Goal: Find specific page/section: Find specific page/section

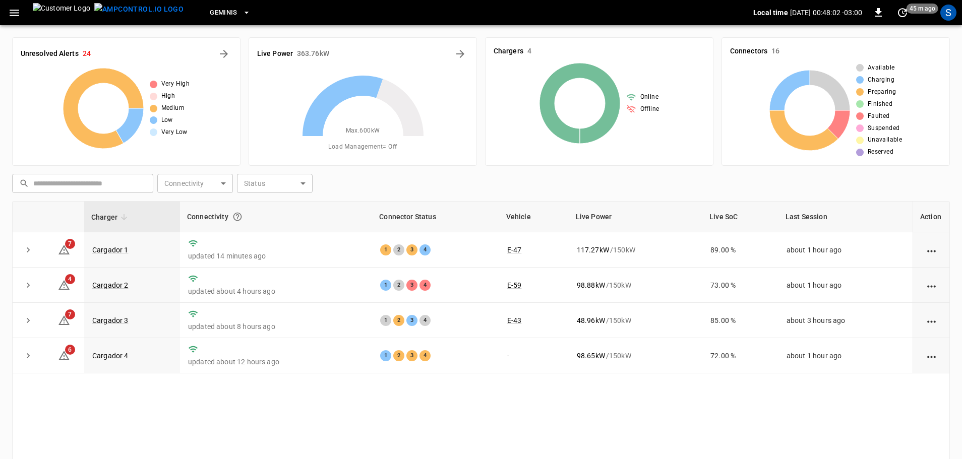
scroll to position [50, 0]
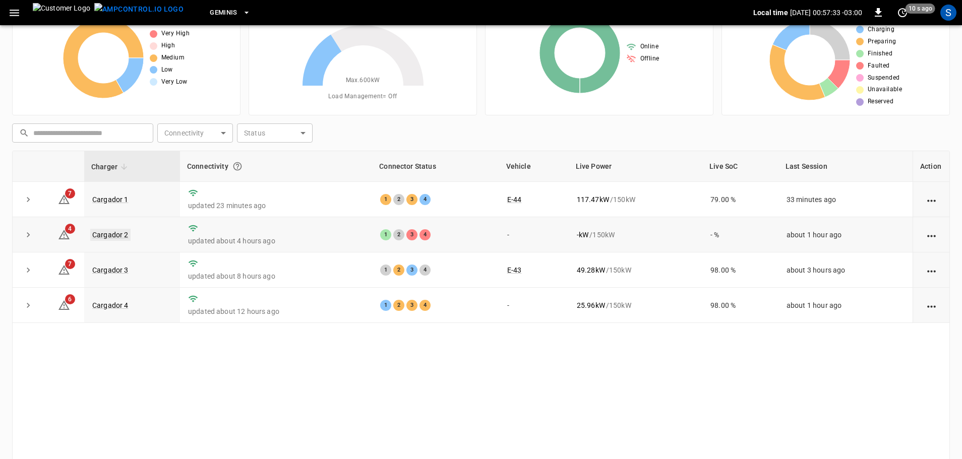
click at [106, 237] on link "Cargador 2" at bounding box center [110, 235] width 40 height 12
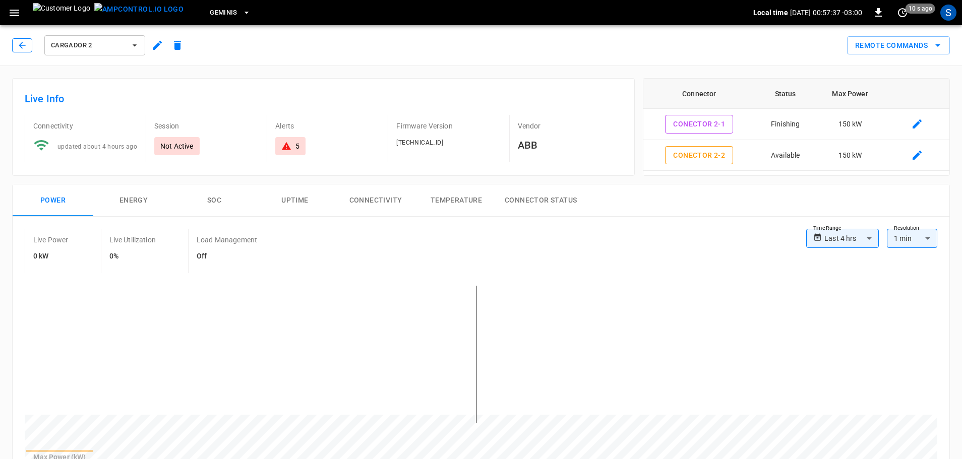
click at [15, 49] on button "button" at bounding box center [22, 45] width 20 height 14
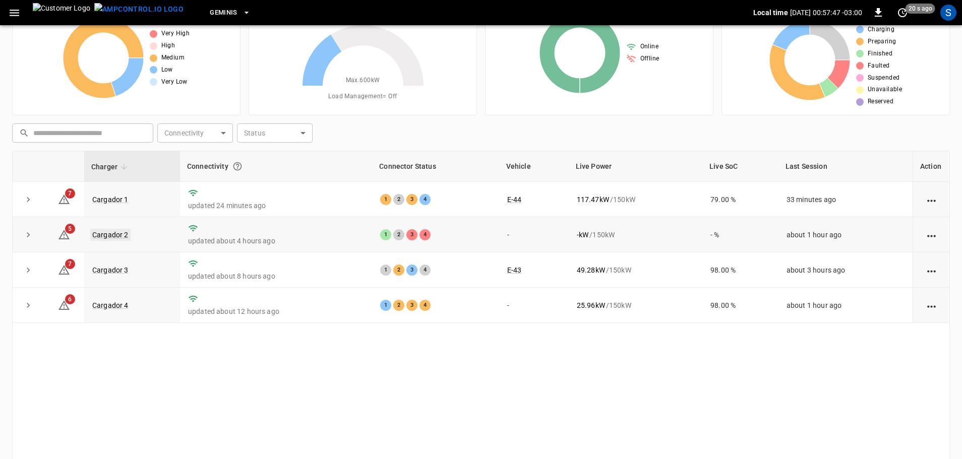
click at [120, 235] on link "Cargador 2" at bounding box center [110, 235] width 40 height 12
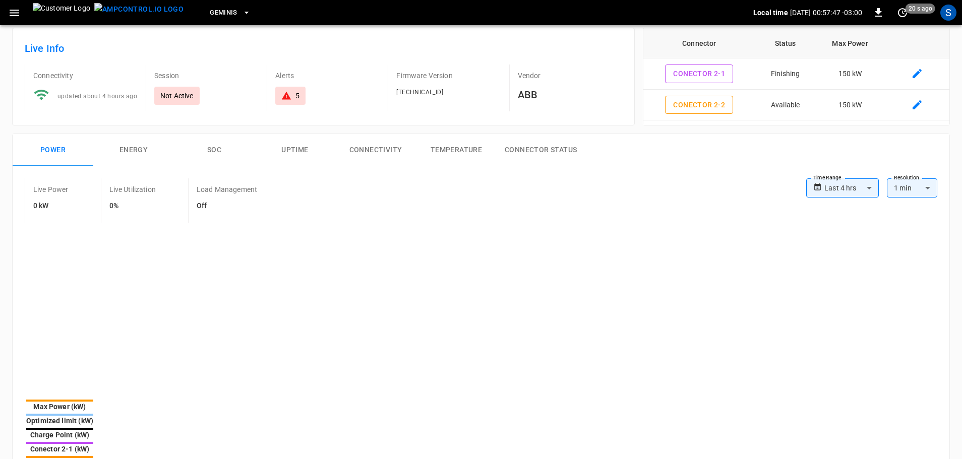
type input "**********"
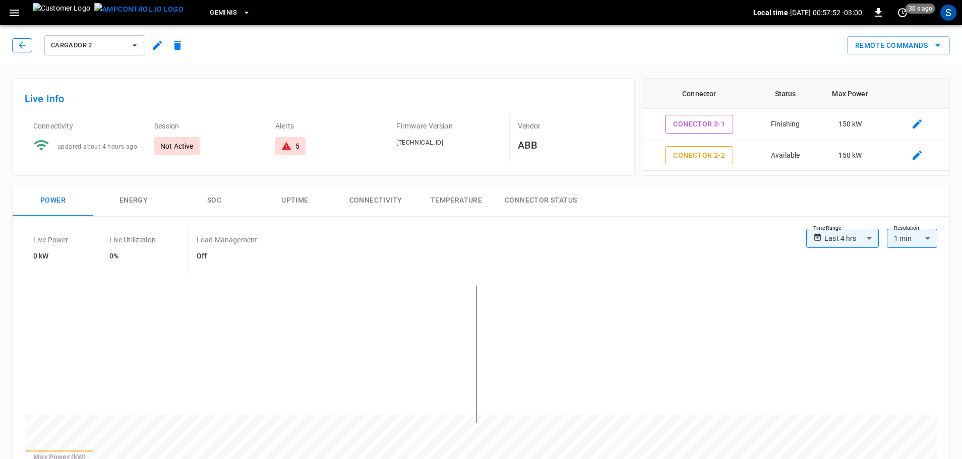
click at [30, 46] on button "button" at bounding box center [22, 45] width 20 height 14
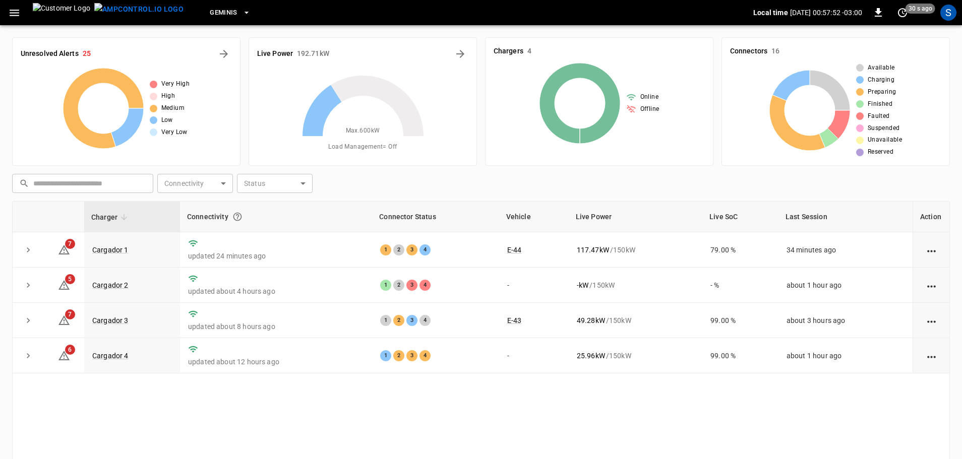
scroll to position [50, 0]
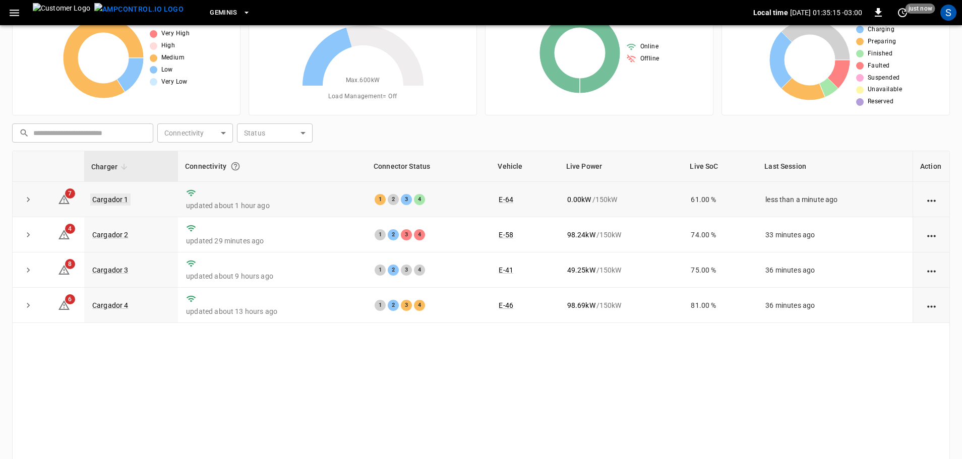
click at [123, 202] on link "Cargador 1" at bounding box center [110, 200] width 40 height 12
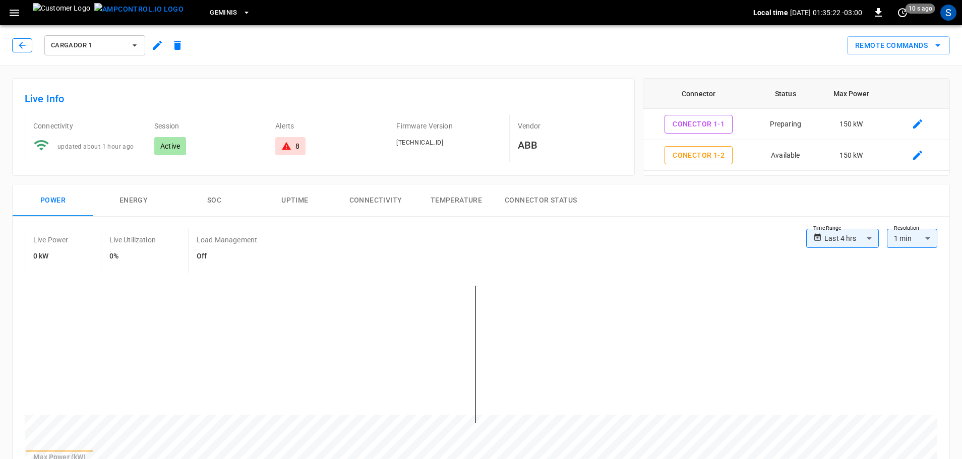
click at [20, 42] on icon "button" at bounding box center [22, 45] width 10 height 10
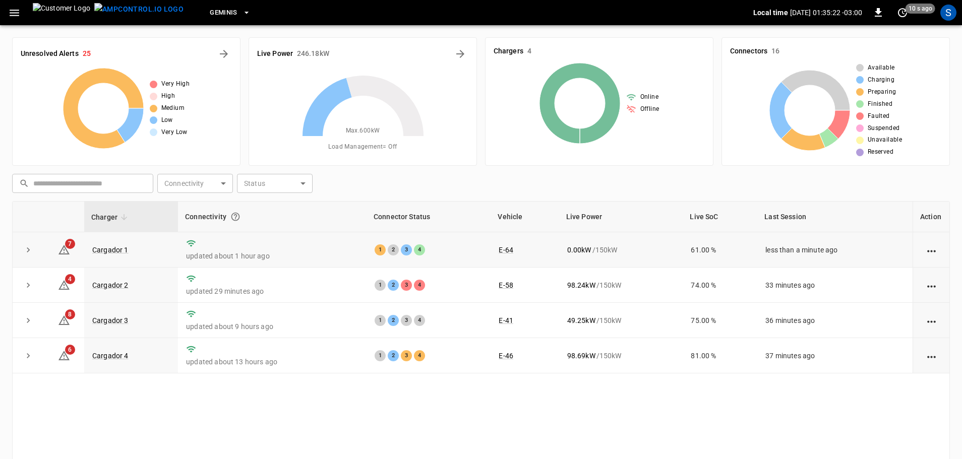
scroll to position [50, 0]
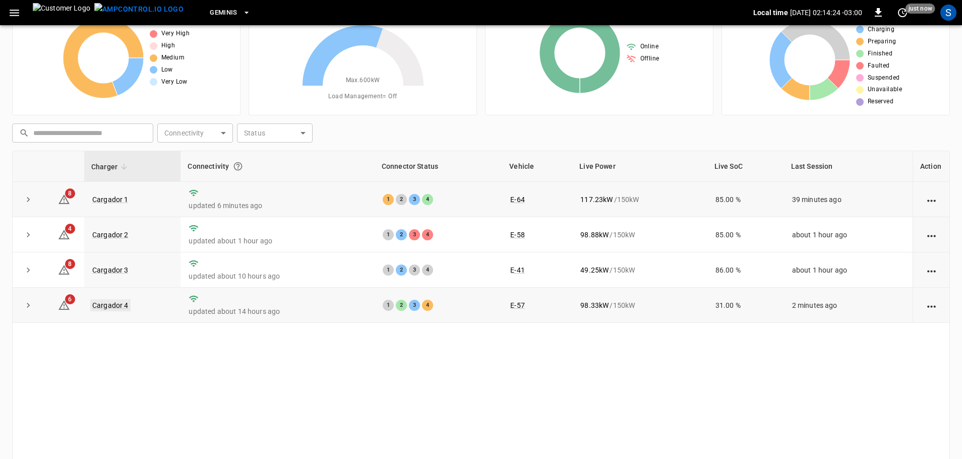
click at [123, 310] on link "Cargador 4" at bounding box center [110, 305] width 40 height 12
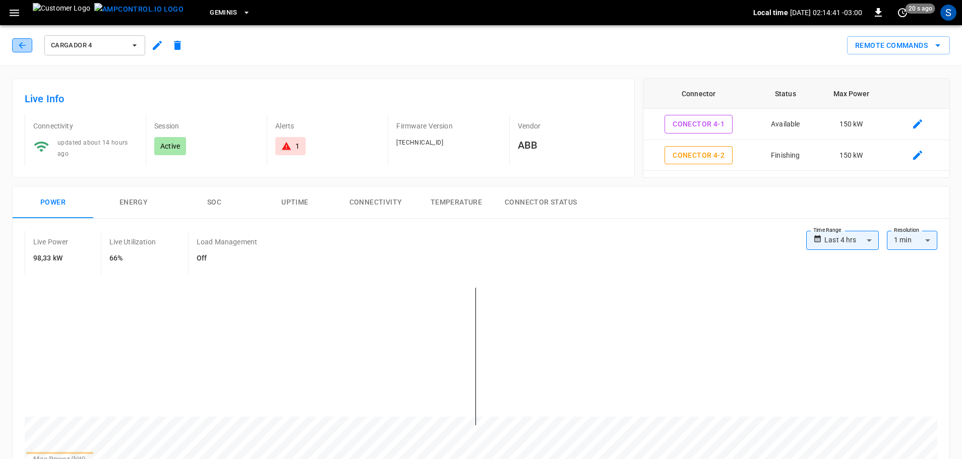
click at [18, 44] on icon "button" at bounding box center [22, 45] width 10 height 10
